Goal: Task Accomplishment & Management: Use online tool/utility

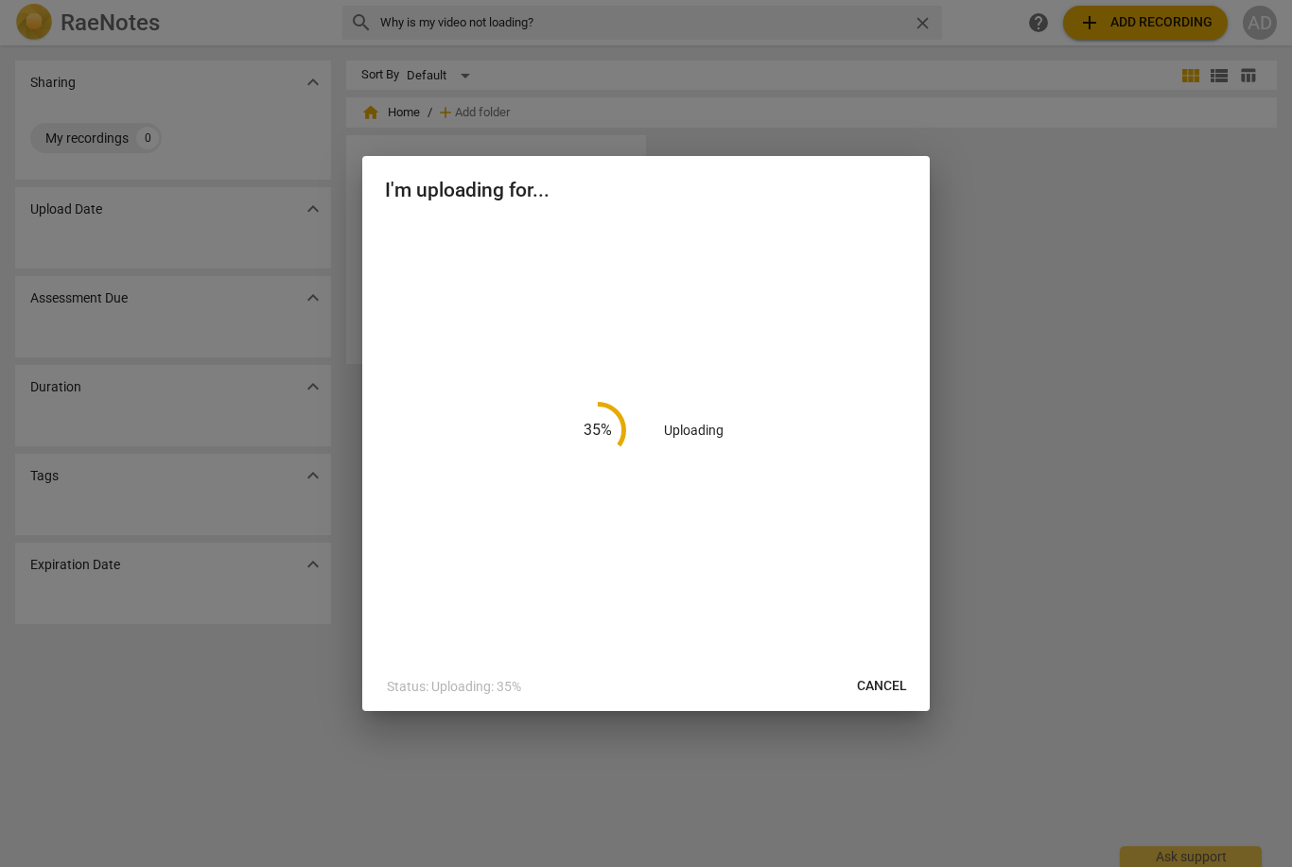
click at [592, 422] on icon at bounding box center [597, 430] width 57 height 57
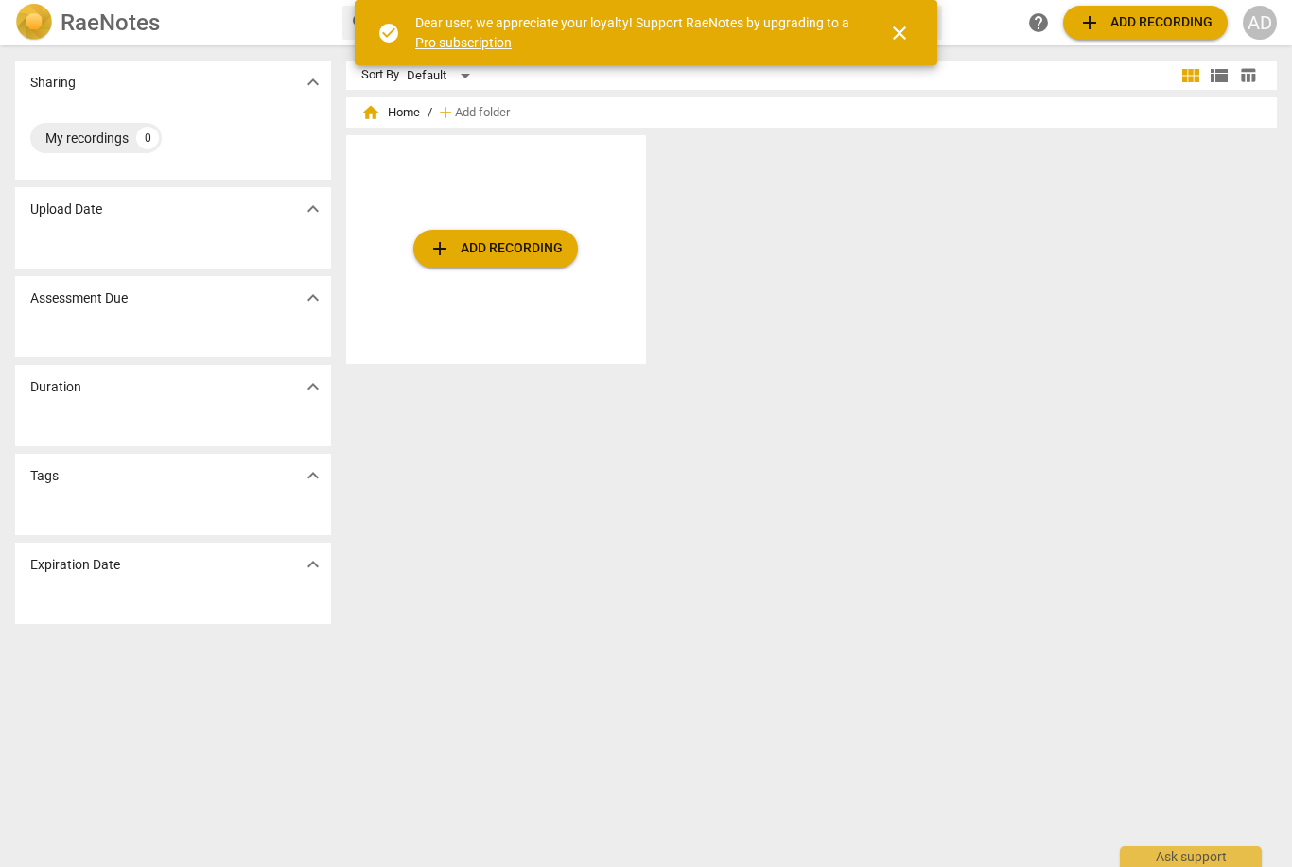
click at [547, 258] on span "add Add recording" at bounding box center [495, 248] width 134 height 23
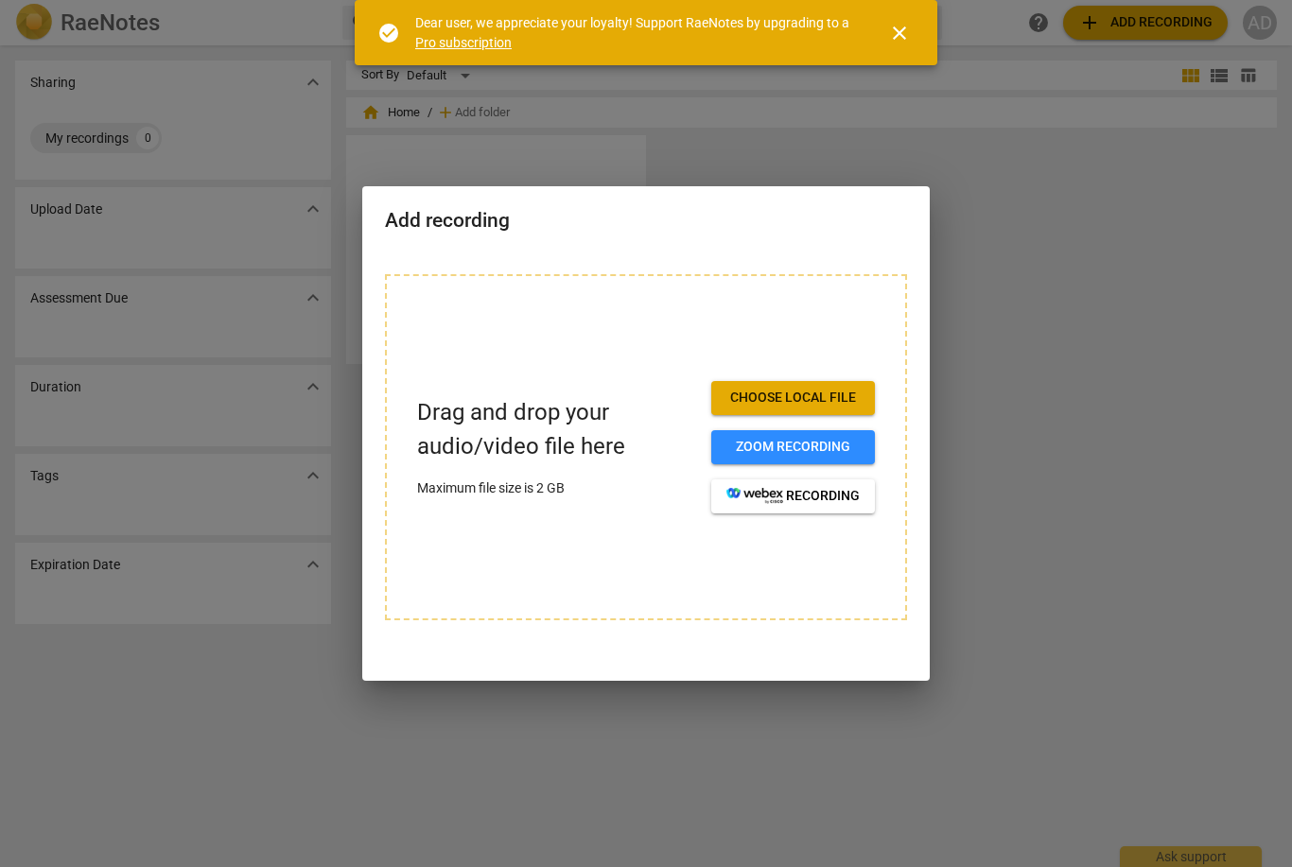
click at [739, 788] on div at bounding box center [646, 433] width 1292 height 867
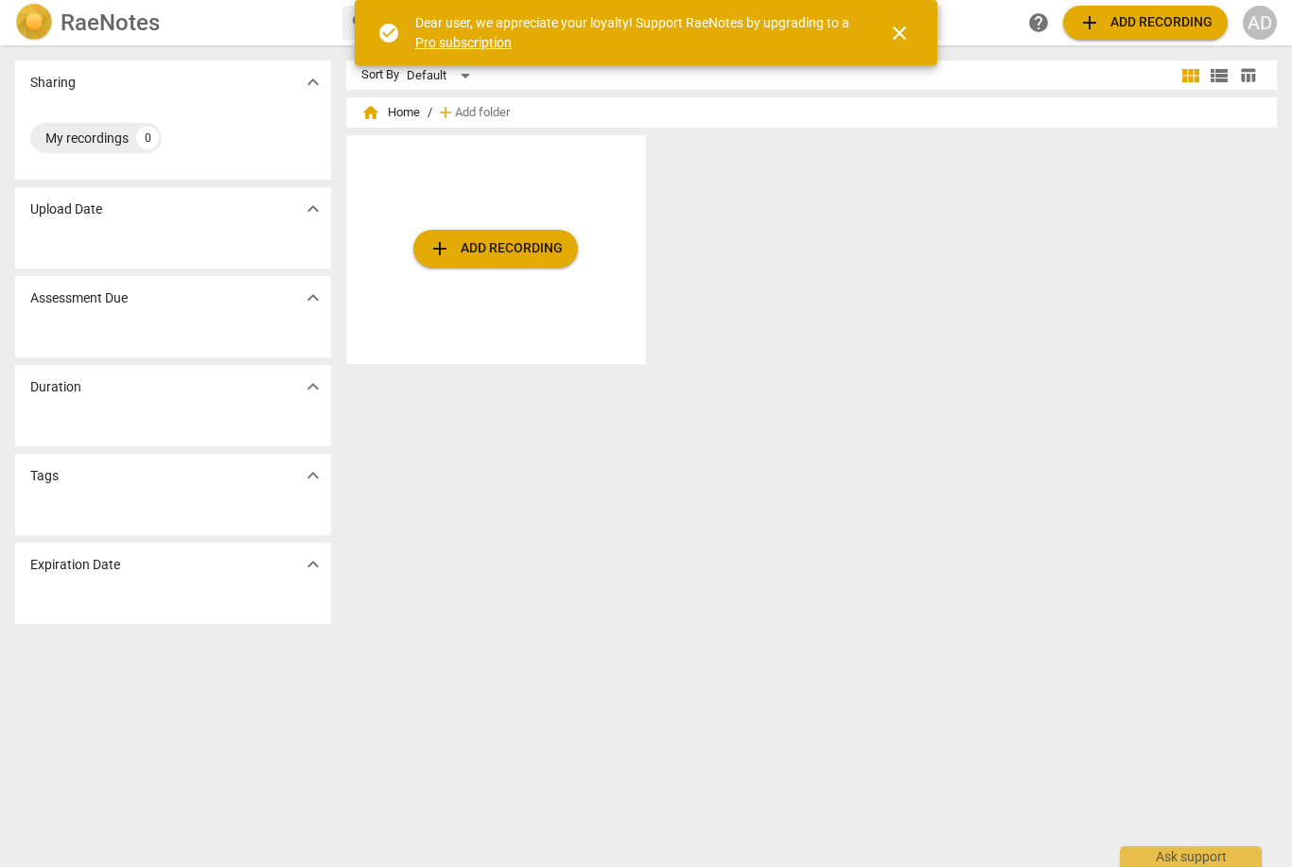
click at [547, 246] on span "add Add recording" at bounding box center [495, 248] width 134 height 23
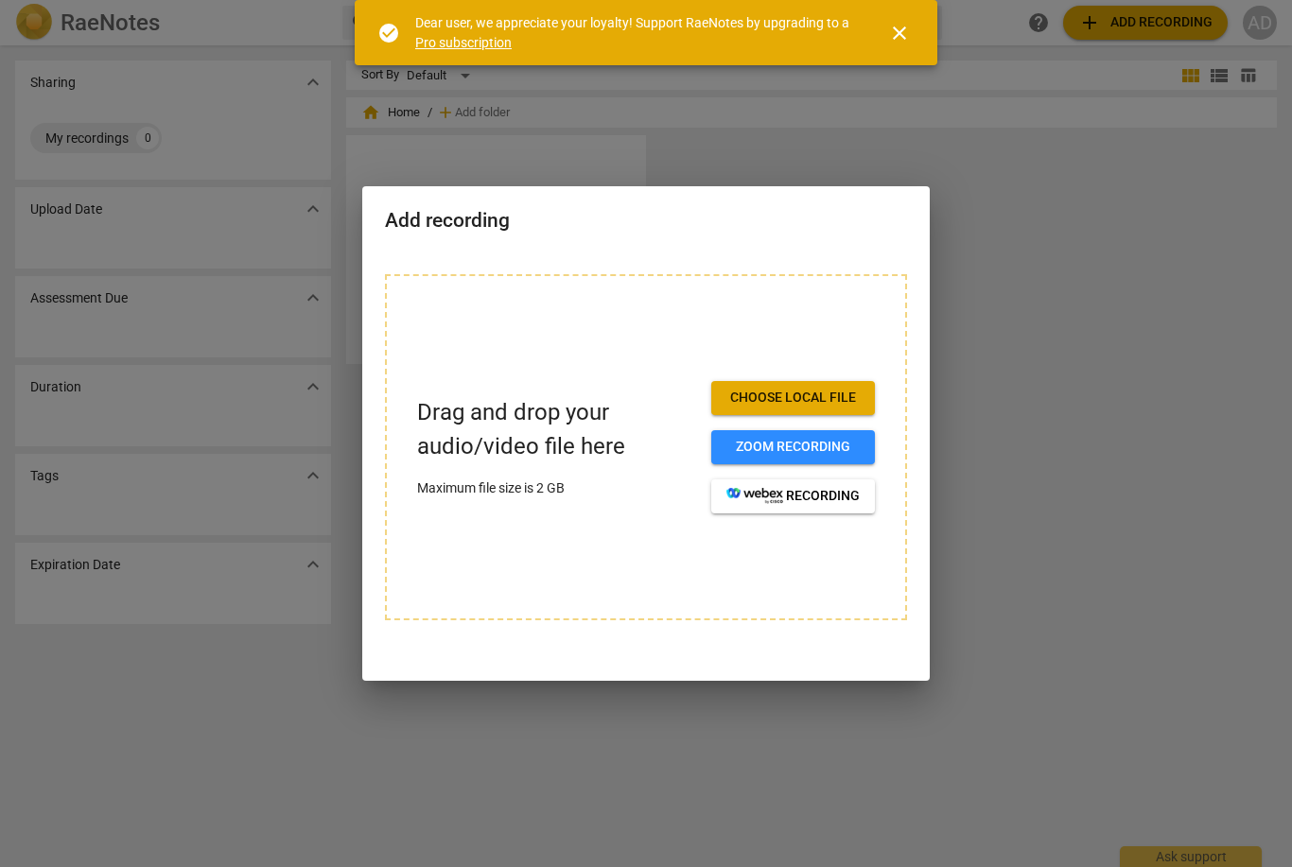
click at [831, 399] on span "Choose local file" at bounding box center [792, 398] width 133 height 19
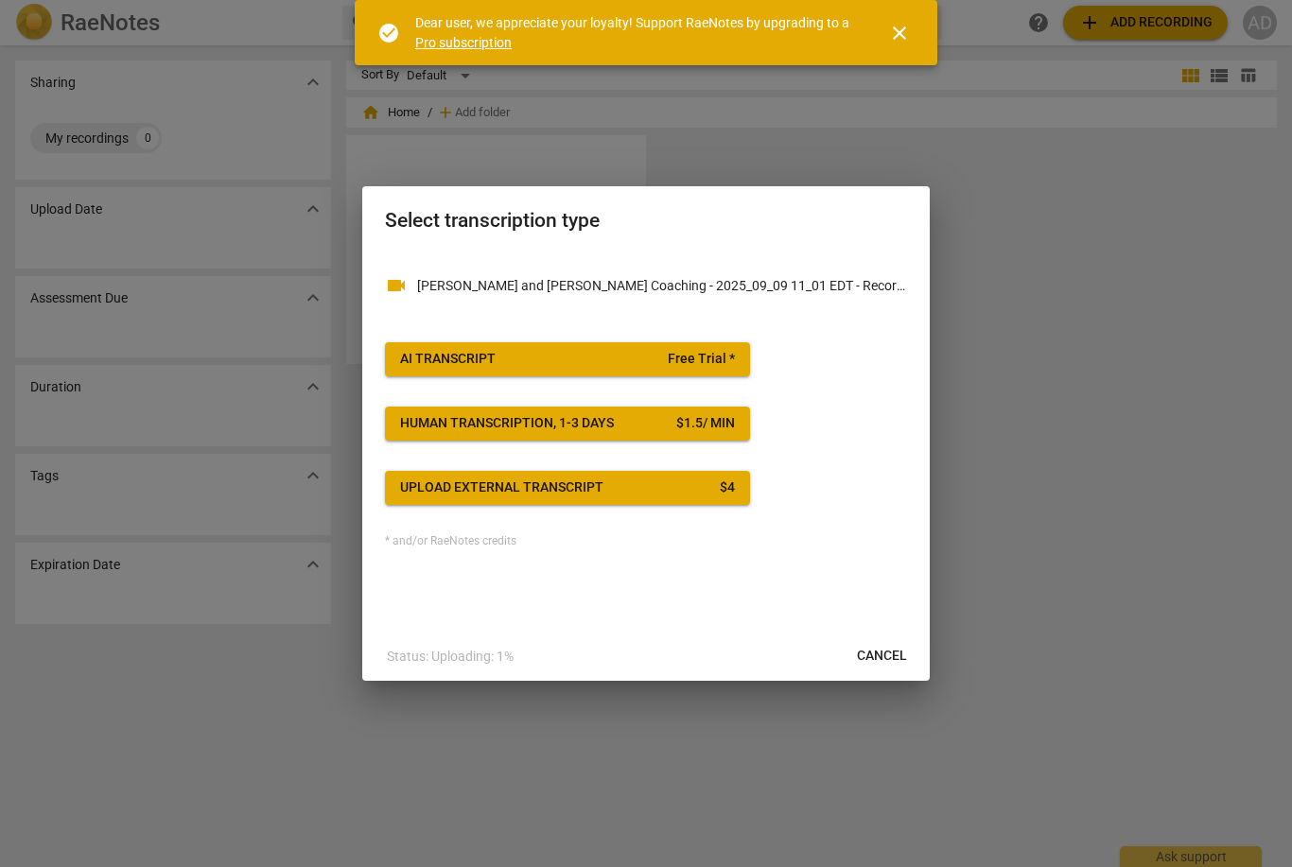
click at [692, 364] on span "Free Trial *" at bounding box center [701, 359] width 67 height 19
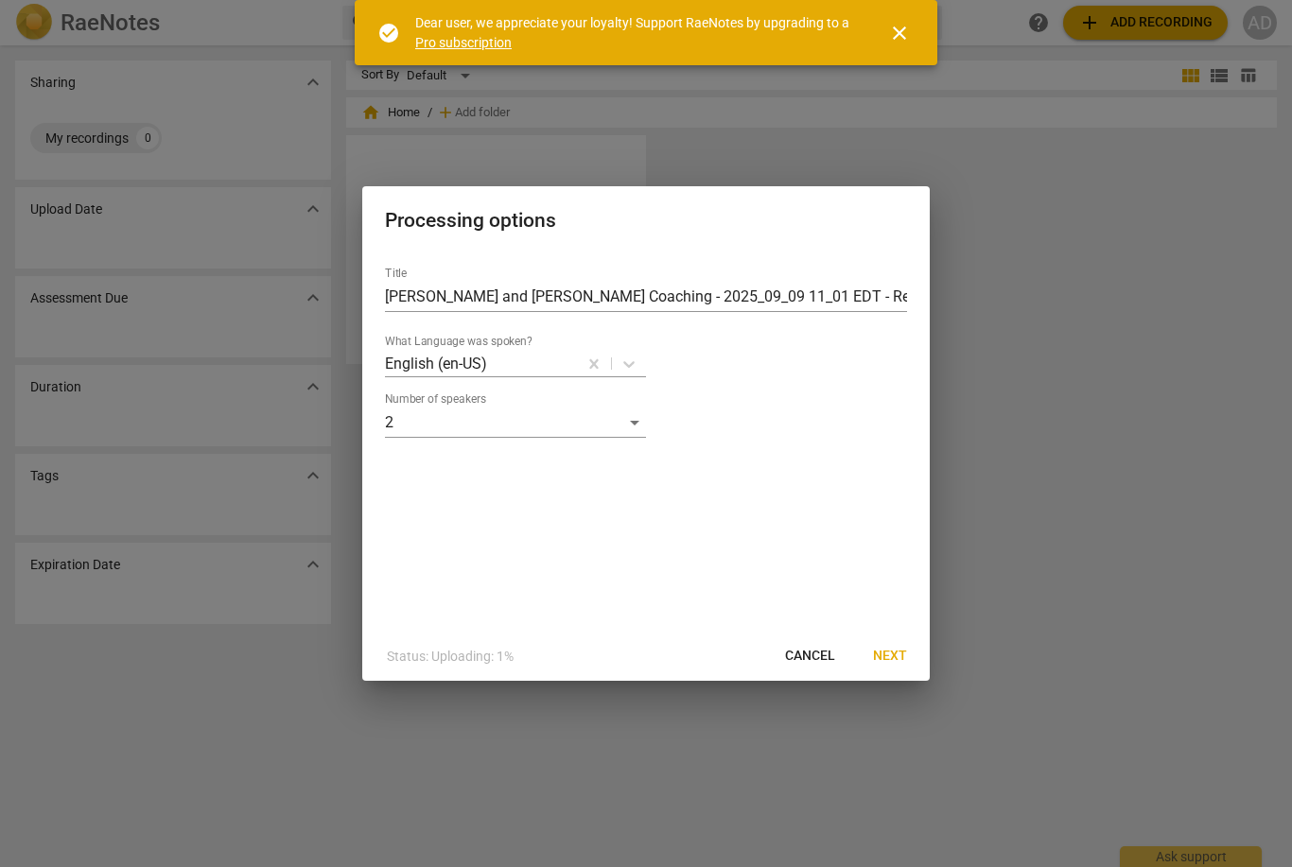
click at [897, 652] on span "Next" at bounding box center [890, 656] width 34 height 19
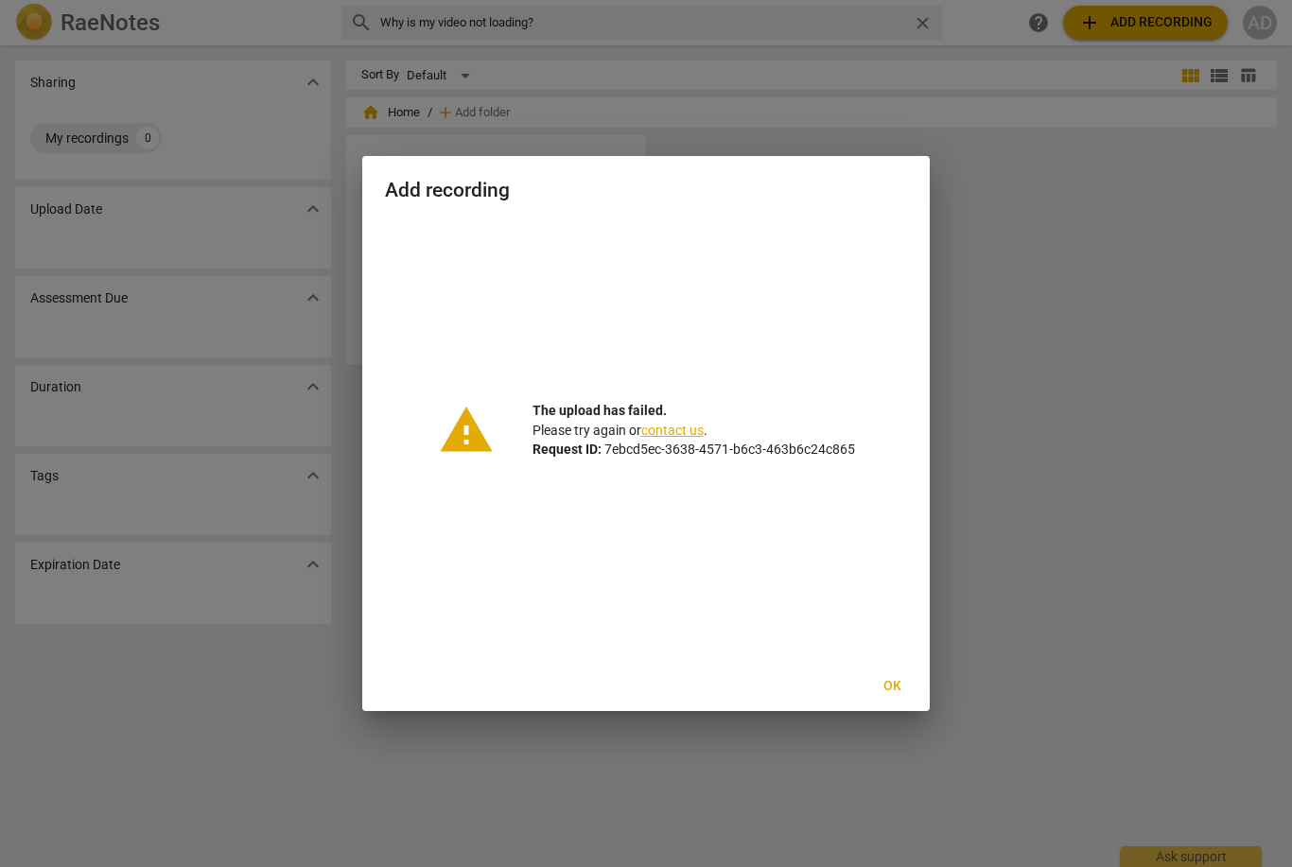
click at [1100, 208] on div at bounding box center [646, 433] width 1292 height 867
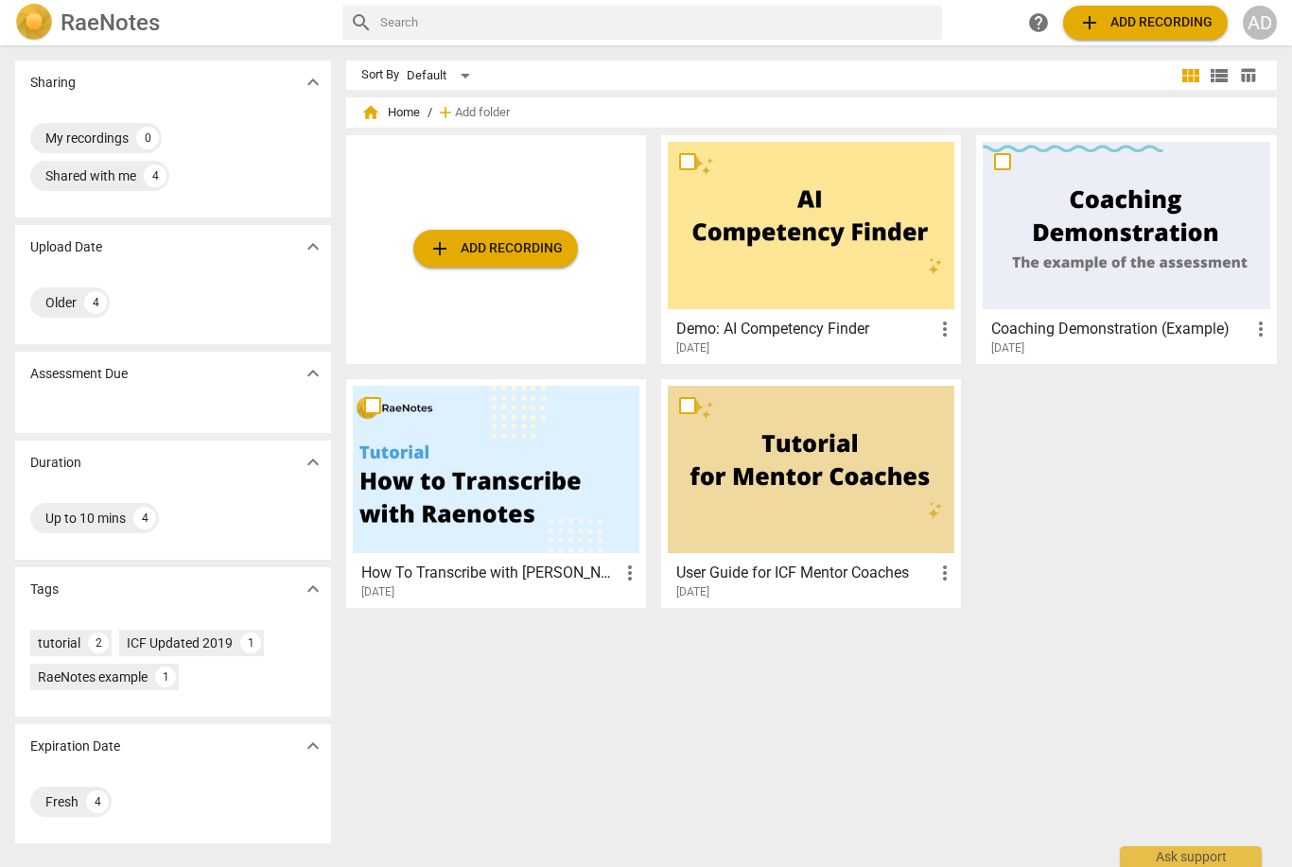
click at [485, 264] on button "add Add recording" at bounding box center [495, 249] width 165 height 38
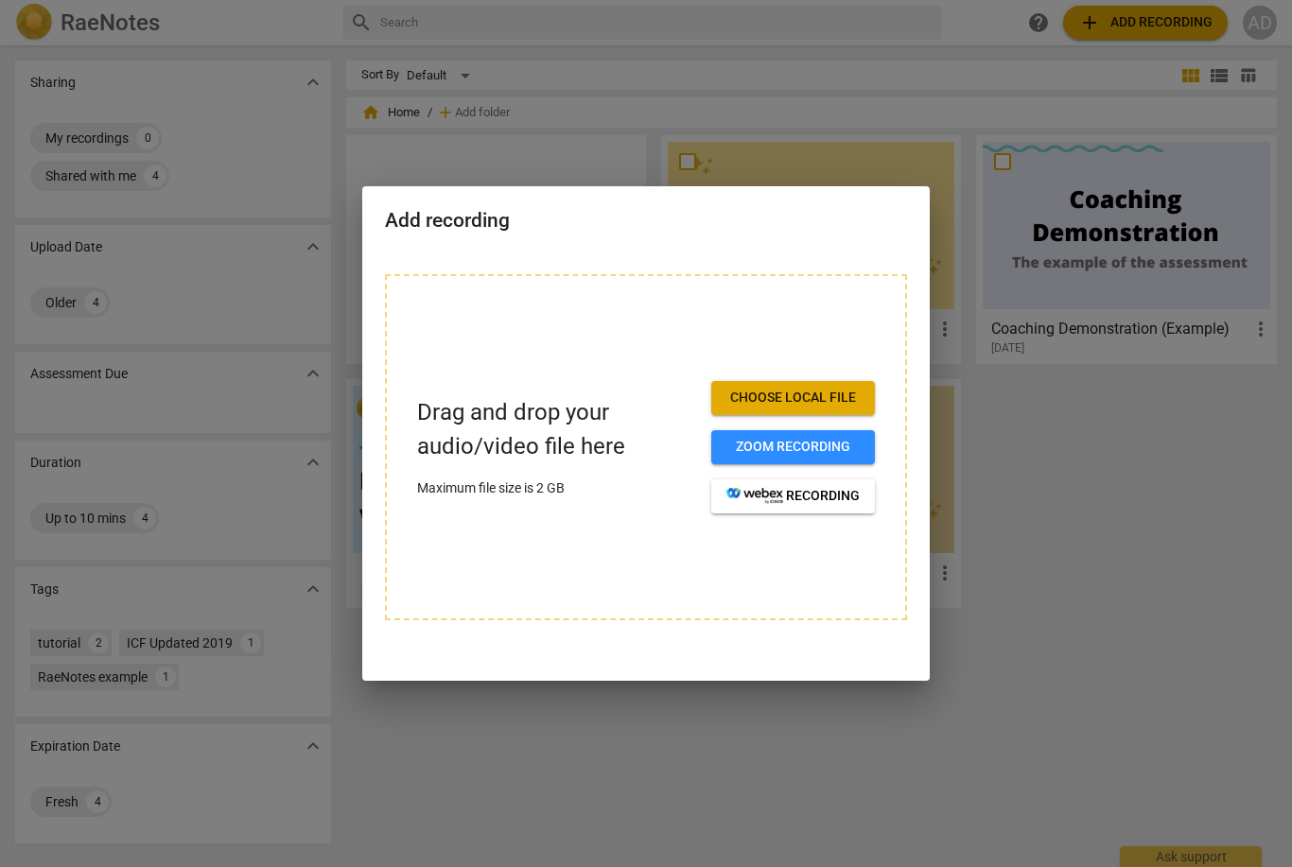
click at [862, 392] on button "Choose local file" at bounding box center [793, 398] width 164 height 34
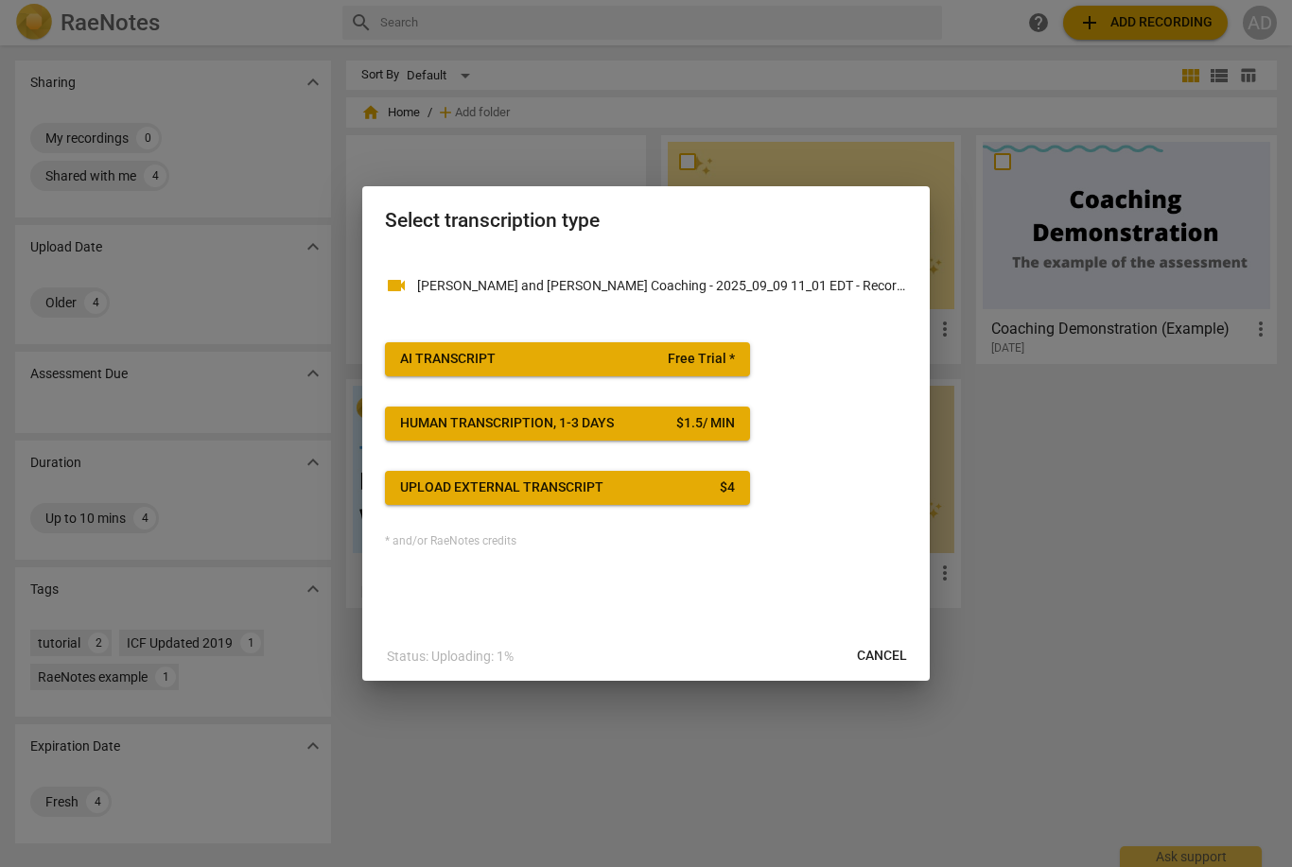
click at [652, 368] on button "AI Transcript Free Trial *" at bounding box center [567, 359] width 365 height 34
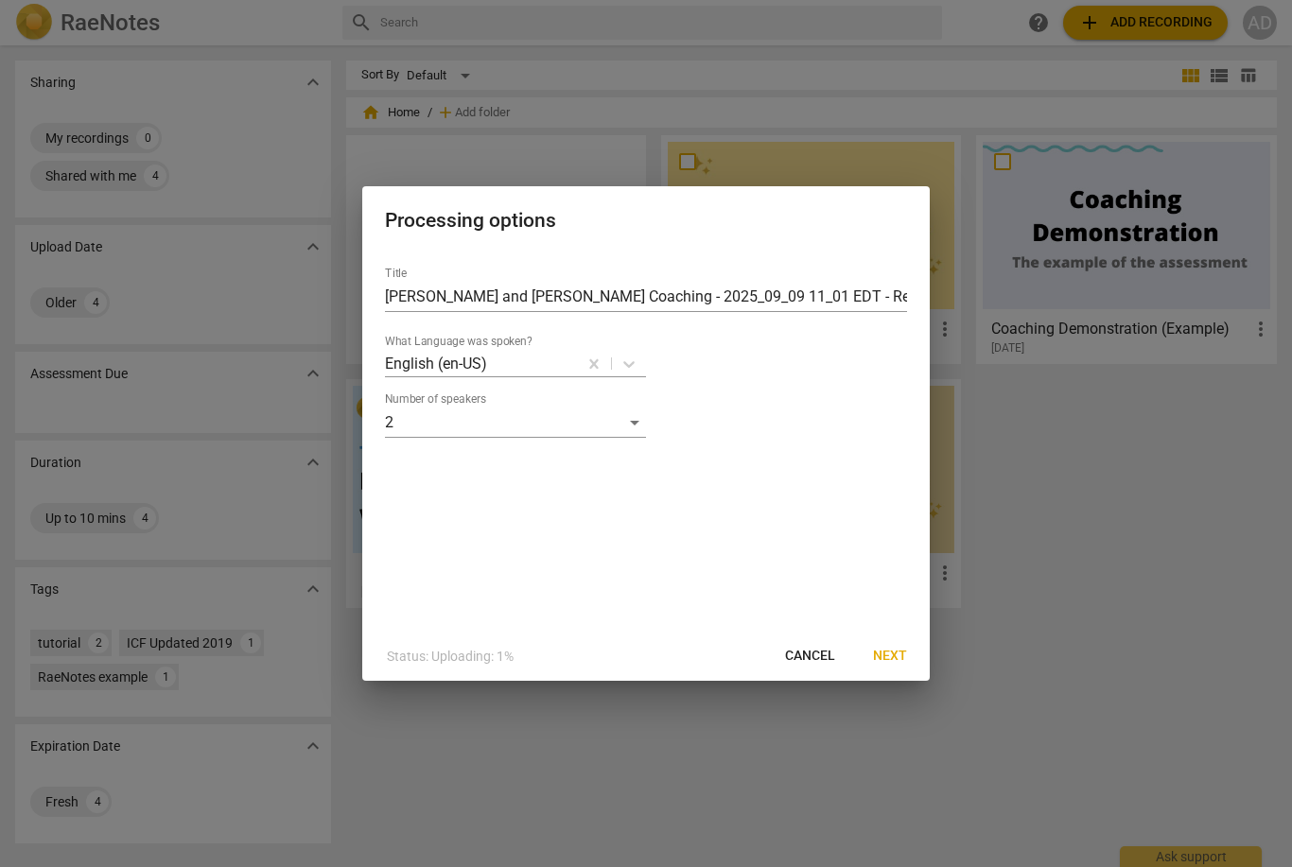
click at [886, 653] on span "Next" at bounding box center [890, 656] width 34 height 19
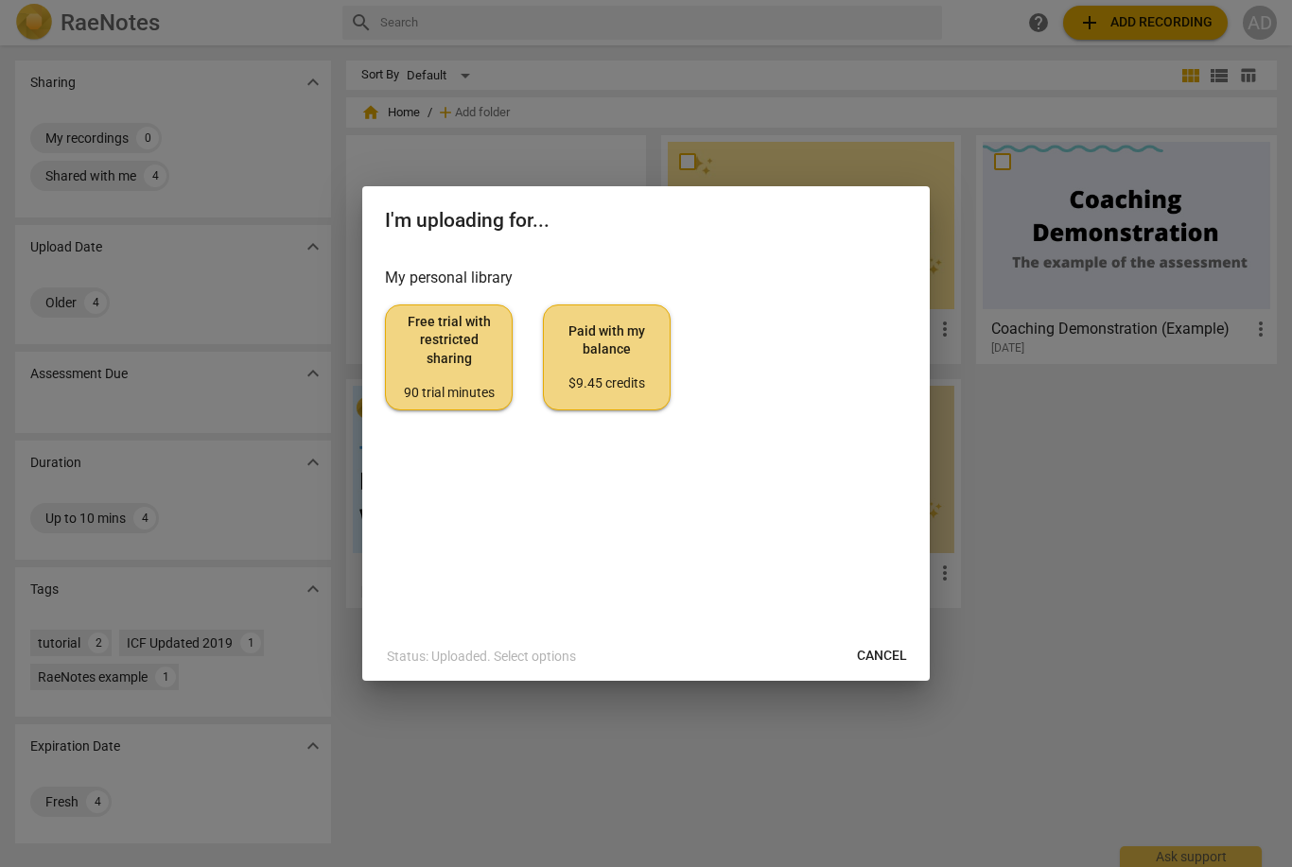
click at [462, 346] on span "Free trial with restricted sharing 90 trial minutes" at bounding box center [449, 357] width 96 height 89
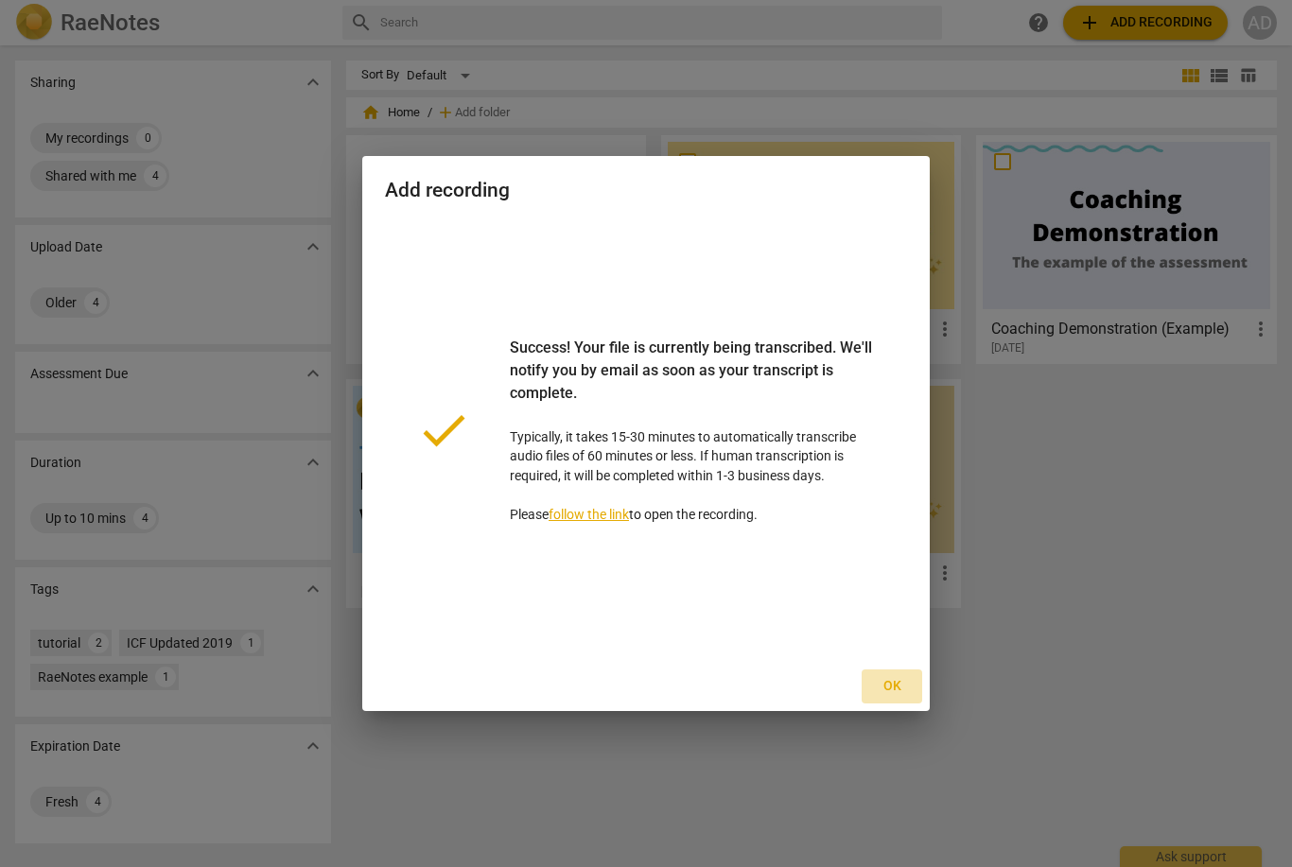
click at [882, 679] on span "Ok" at bounding box center [892, 686] width 30 height 19
